Goal: Transaction & Acquisition: Purchase product/service

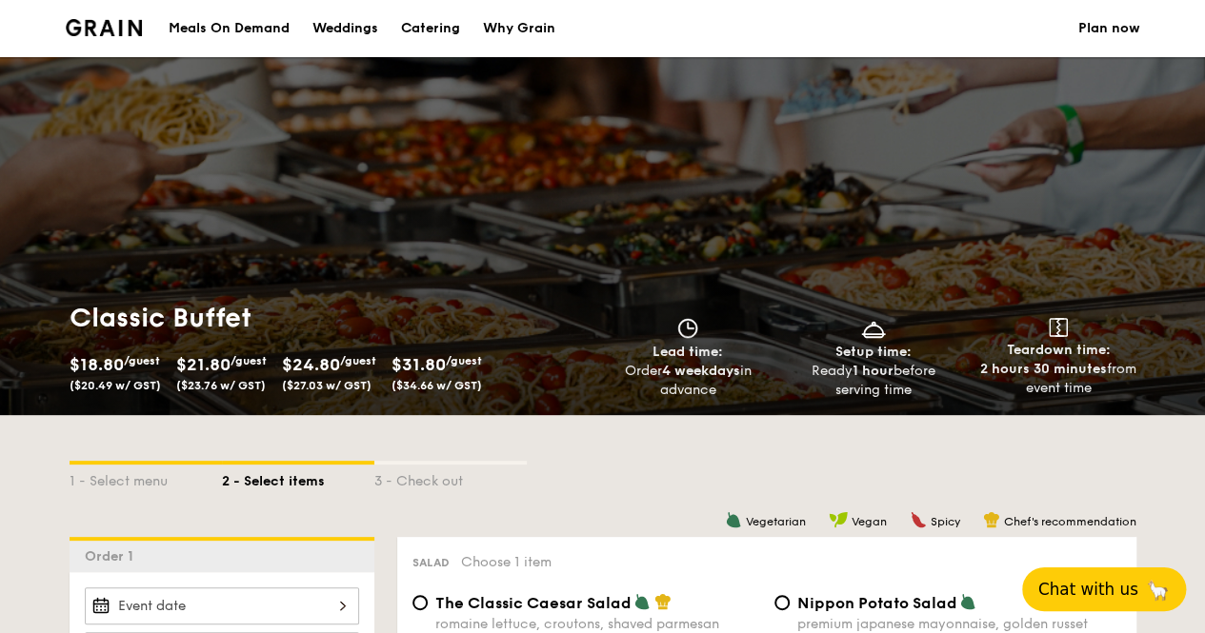
click at [1114, 590] on span "Chat with us" at bounding box center [1088, 589] width 100 height 19
click at [1086, 584] on button "Chat with us 🦙" at bounding box center [1104, 590] width 156 height 42
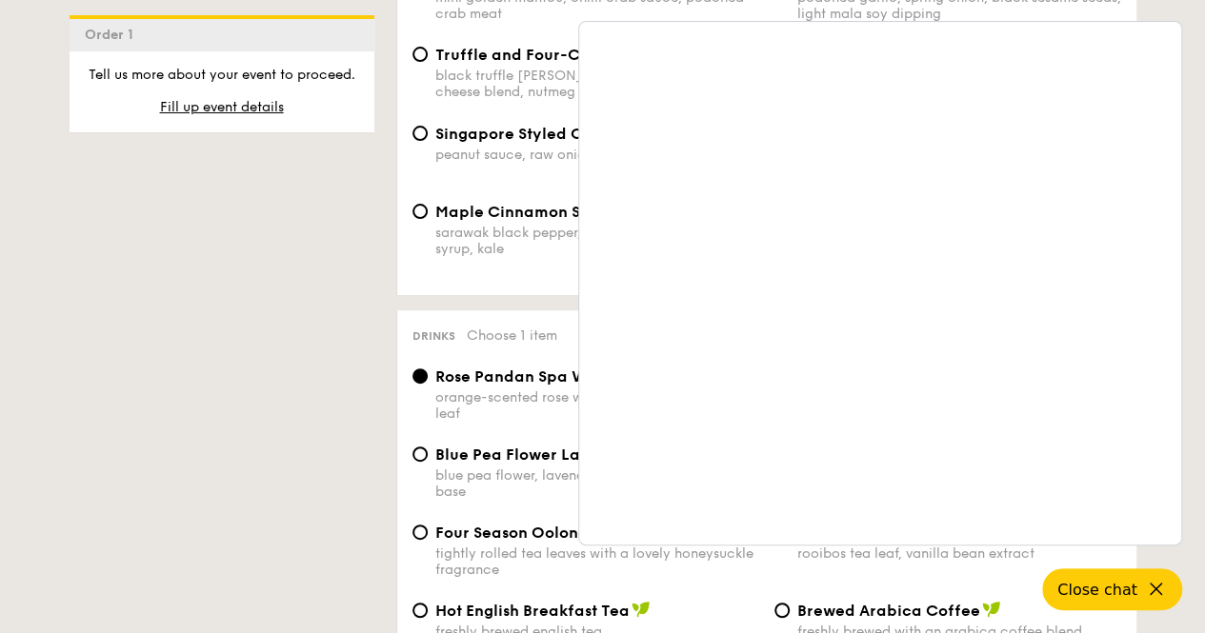
scroll to position [3832, 0]
